Goal: Information Seeking & Learning: Learn about a topic

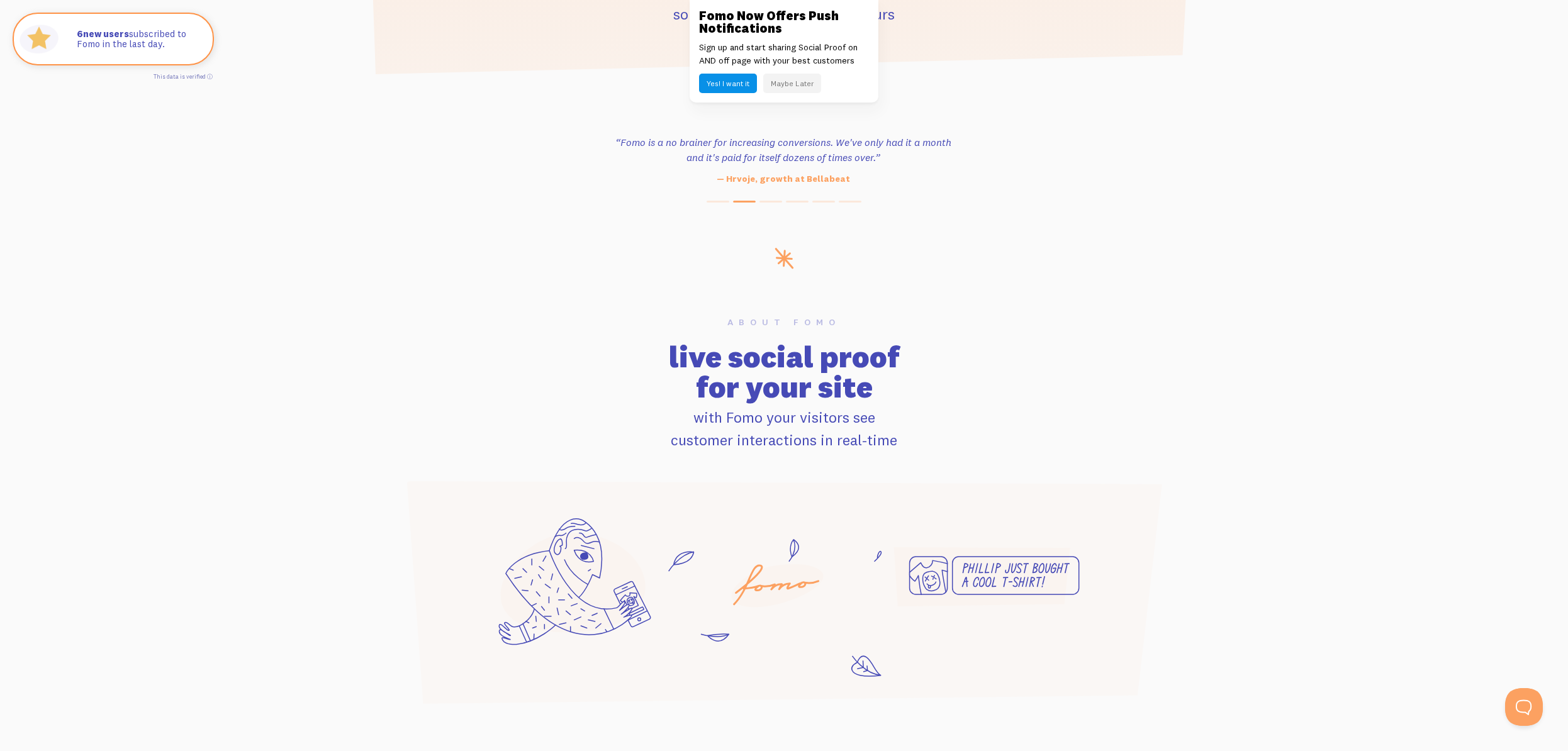
click at [784, 85] on button "Maybe Later" at bounding box center [792, 83] width 58 height 19
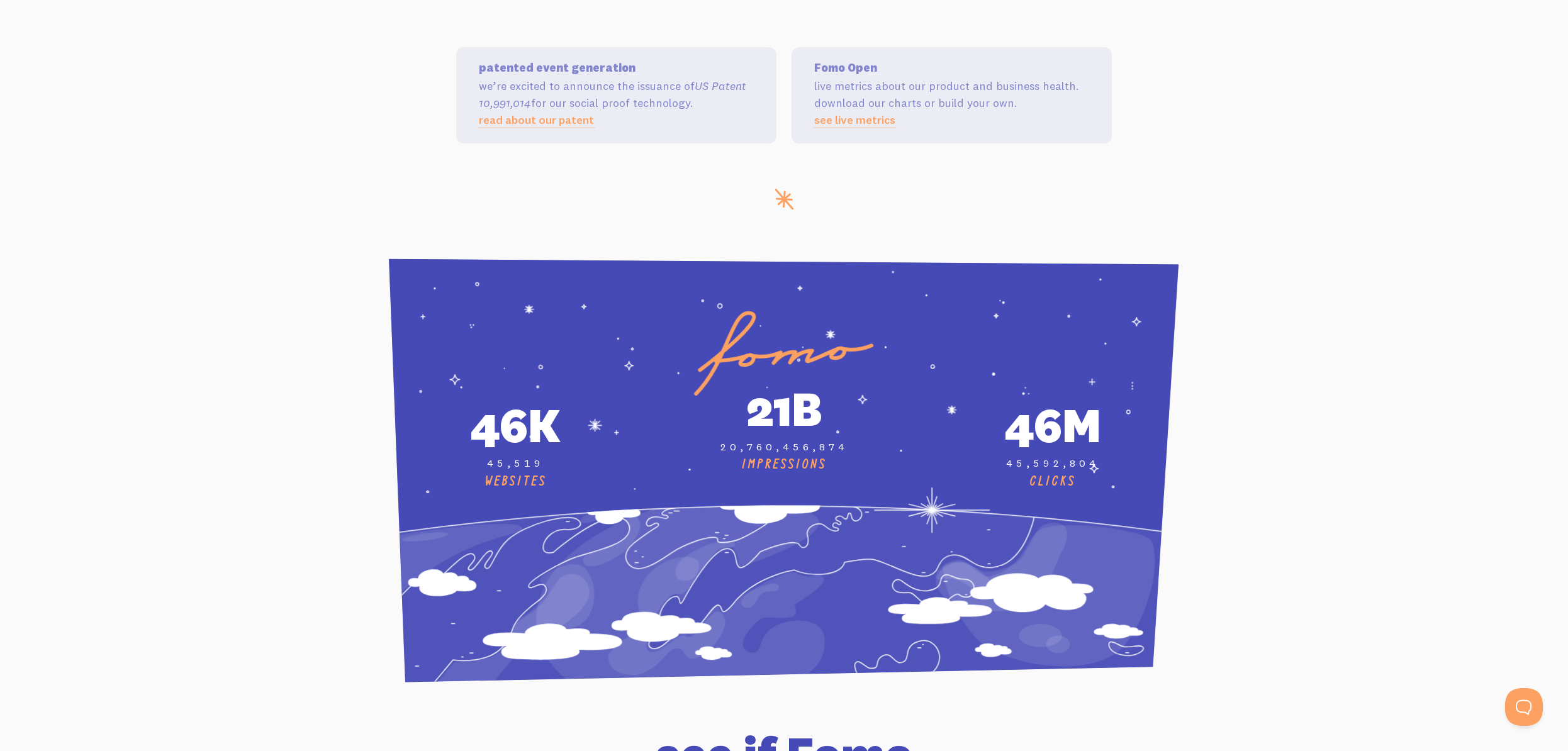
scroll to position [4456, 0]
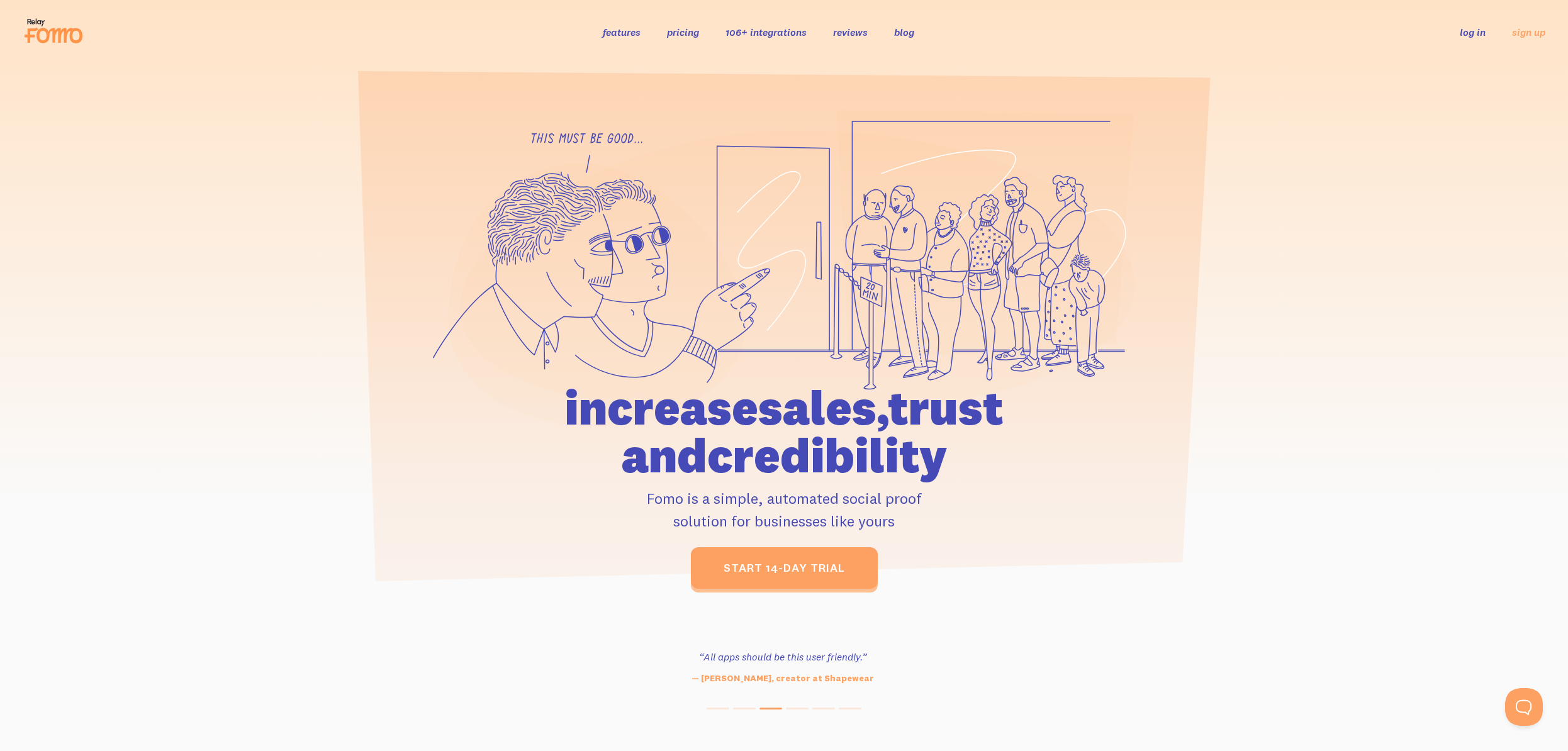
click at [623, 31] on link "features" at bounding box center [621, 32] width 38 height 13
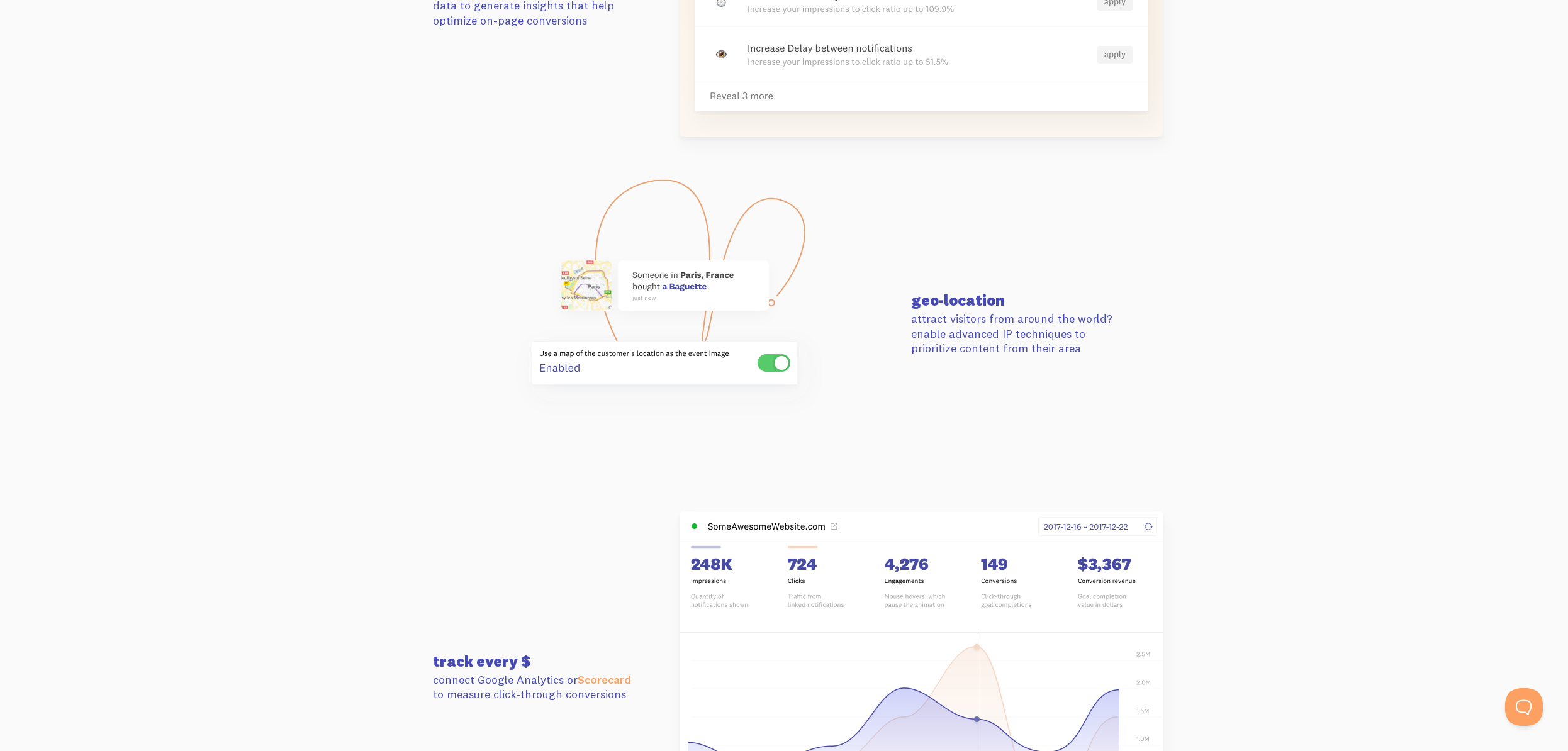
scroll to position [2910, 0]
click at [207, 76] on link "This data is verified ⓘ" at bounding box center [183, 77] width 59 height 7
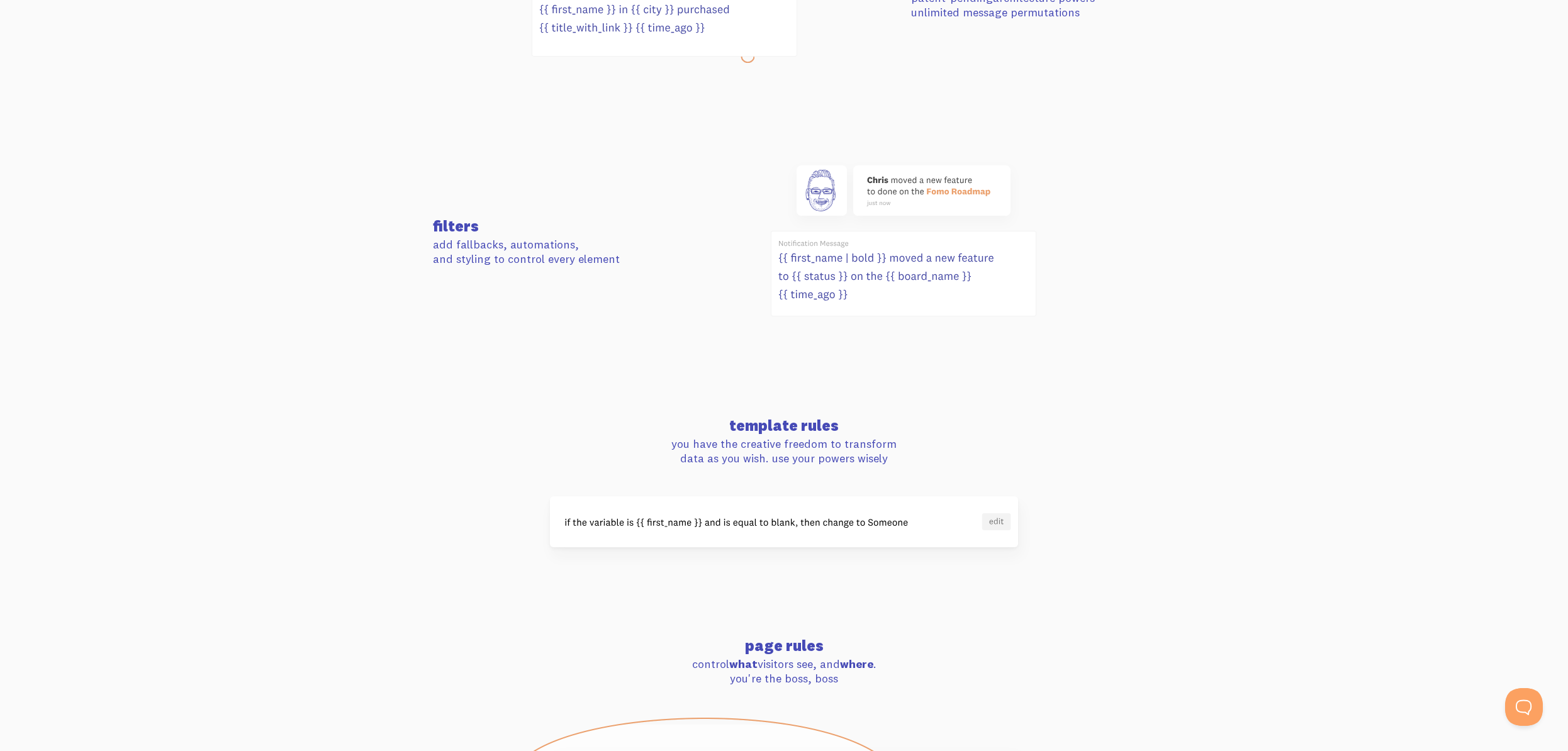
scroll to position [611, 0]
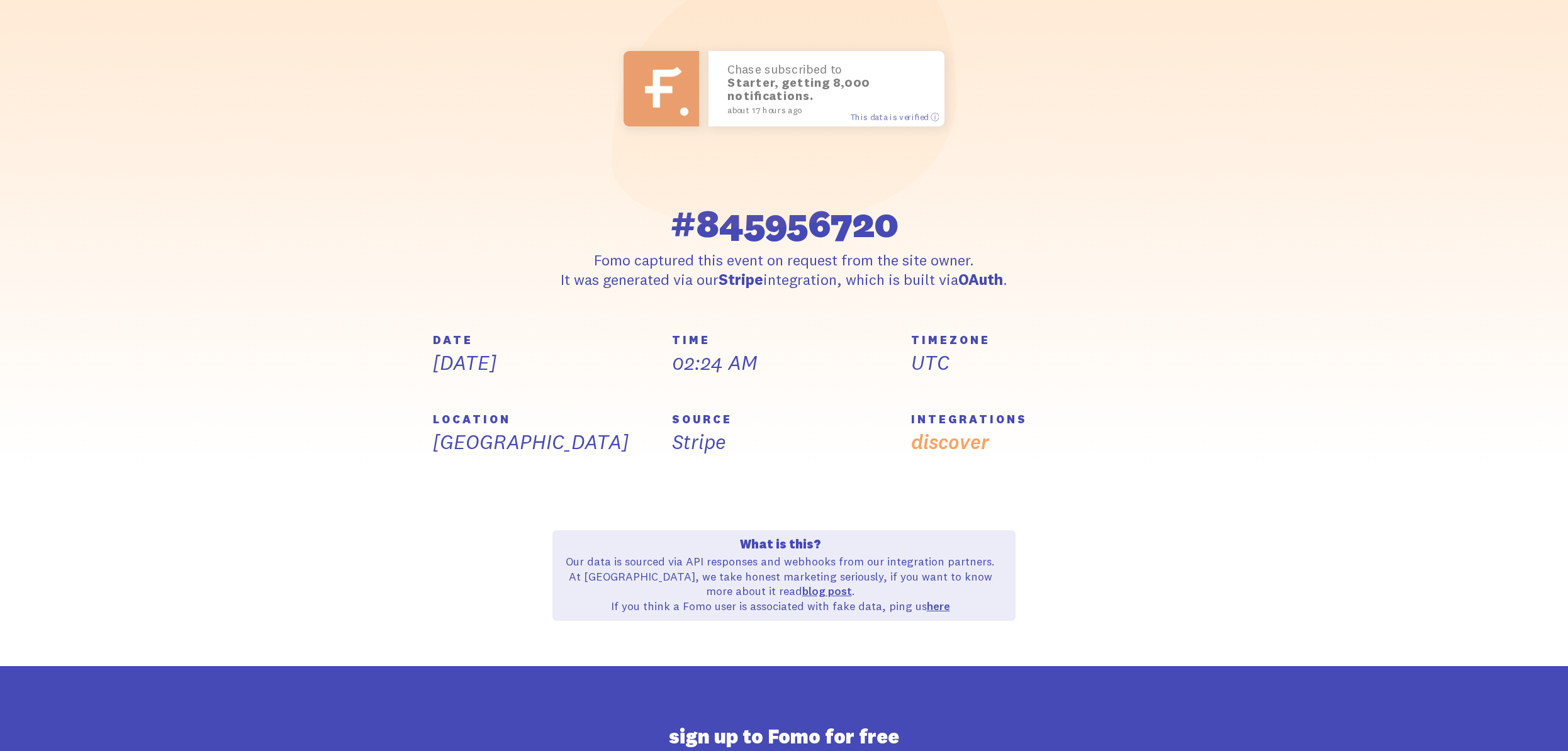
scroll to position [166, 0]
